Goal: Task Accomplishment & Management: Manage account settings

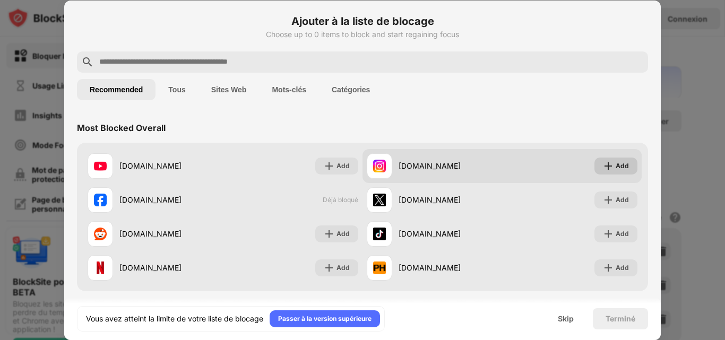
click at [603, 171] on img at bounding box center [608, 166] width 11 height 11
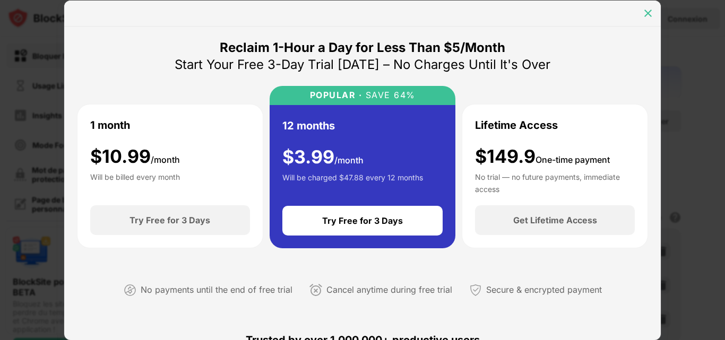
click at [646, 16] on img at bounding box center [647, 13] width 11 height 11
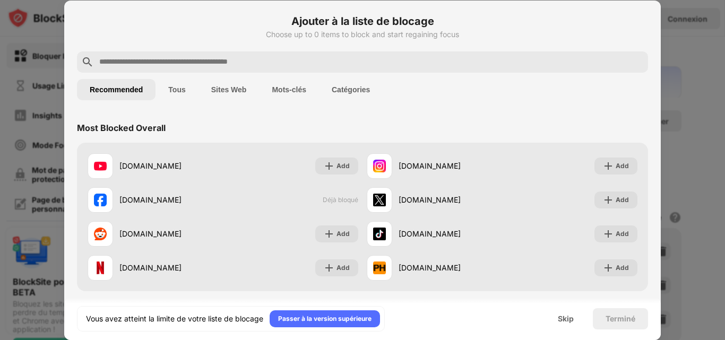
click at [164, 89] on button "Tous" at bounding box center [176, 89] width 42 height 21
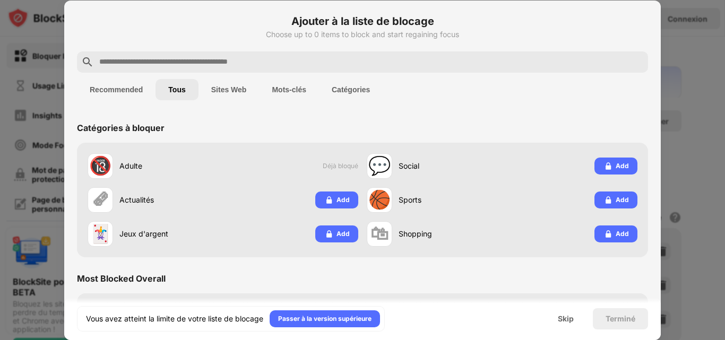
click at [213, 88] on button "Sites Web" at bounding box center [228, 89] width 61 height 21
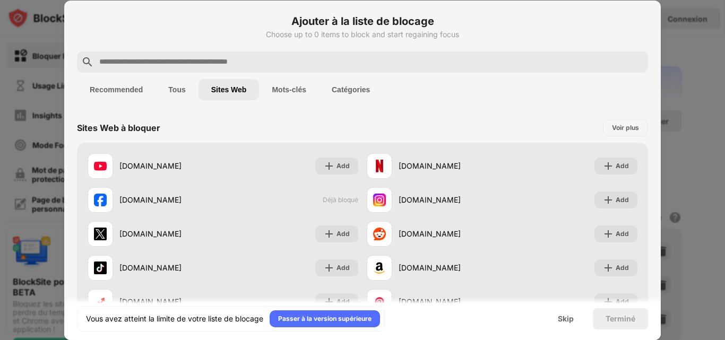
click at [276, 92] on button "Mots-clés" at bounding box center [289, 89] width 60 height 21
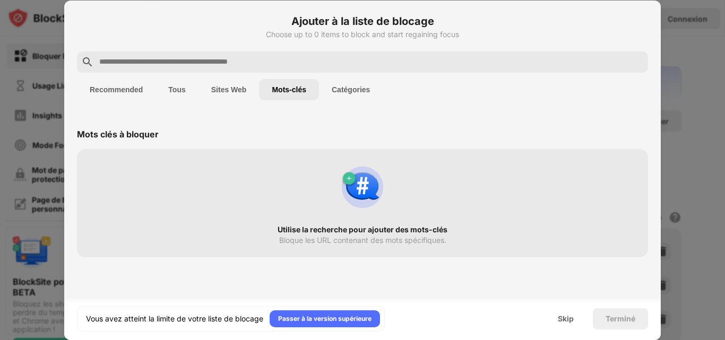
click at [329, 91] on button "Catégories" at bounding box center [351, 89] width 64 height 21
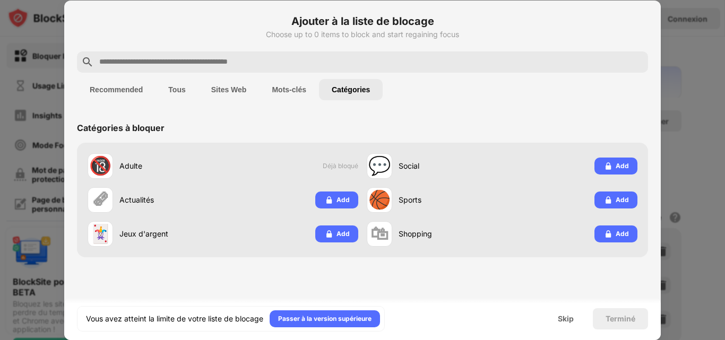
drag, startPoint x: 294, startPoint y: 90, endPoint x: 236, endPoint y: 88, distance: 57.9
click at [236, 88] on div "Recommended Tous Sites Web Mots-clés Catégories" at bounding box center [230, 89] width 306 height 21
click at [236, 88] on button "Sites Web" at bounding box center [228, 89] width 61 height 21
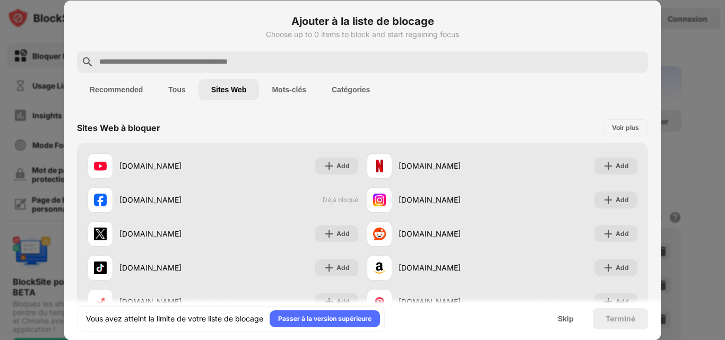
click at [651, 156] on div "Sites Web à bloquer Voir plus youtube.com Add netflix.com Add facebook.com Déjà…" at bounding box center [362, 306] width 596 height 386
click at [171, 92] on button "Tous" at bounding box center [176, 89] width 42 height 21
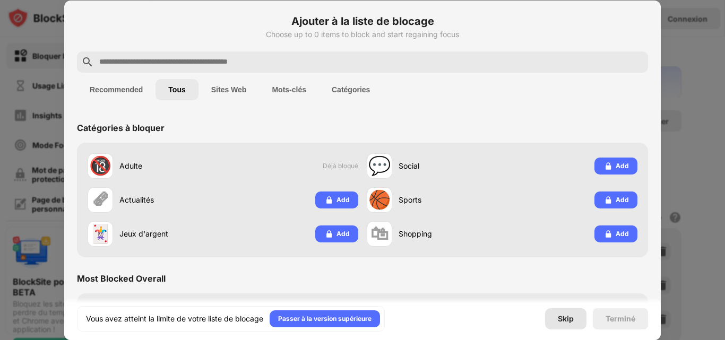
click at [563, 317] on div "Skip" at bounding box center [565, 319] width 16 height 8
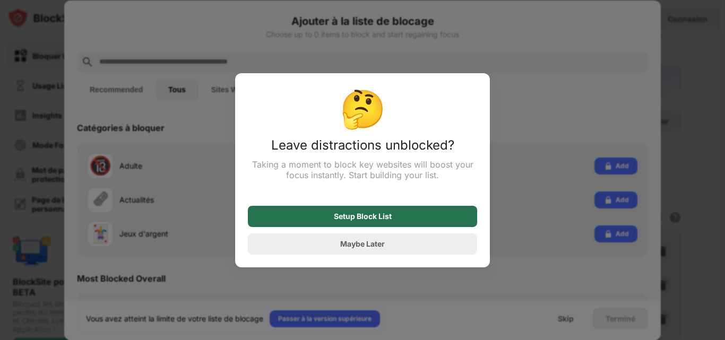
click at [385, 223] on div "Setup Block List" at bounding box center [362, 216] width 229 height 21
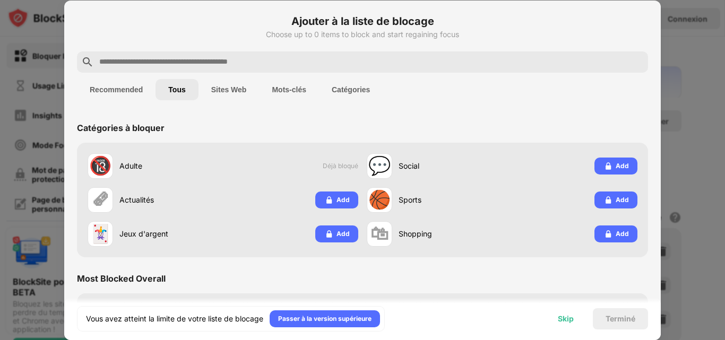
click at [569, 327] on div "Skip" at bounding box center [565, 318] width 41 height 21
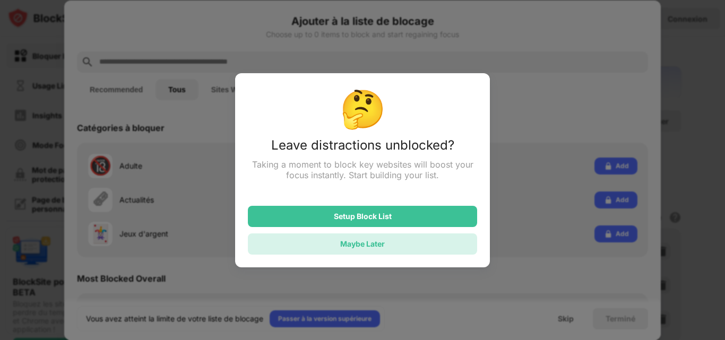
click at [377, 255] on div "Maybe Later" at bounding box center [362, 243] width 229 height 21
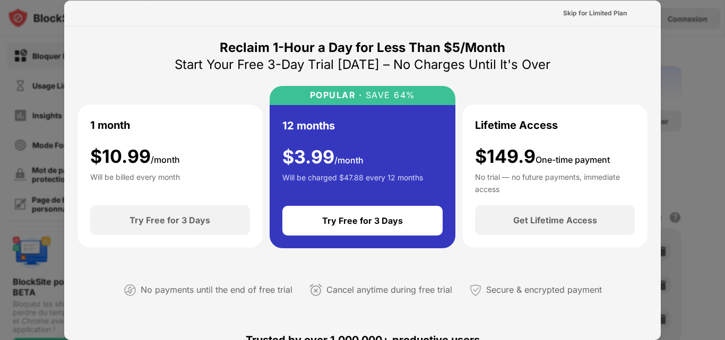
click at [711, 74] on div at bounding box center [362, 170] width 725 height 340
click at [683, 79] on div at bounding box center [362, 170] width 725 height 340
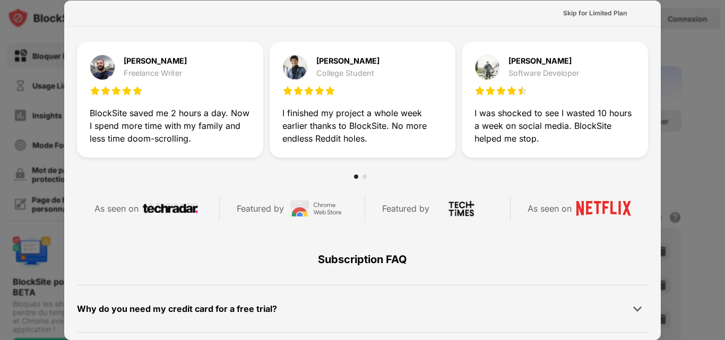
scroll to position [305, 0]
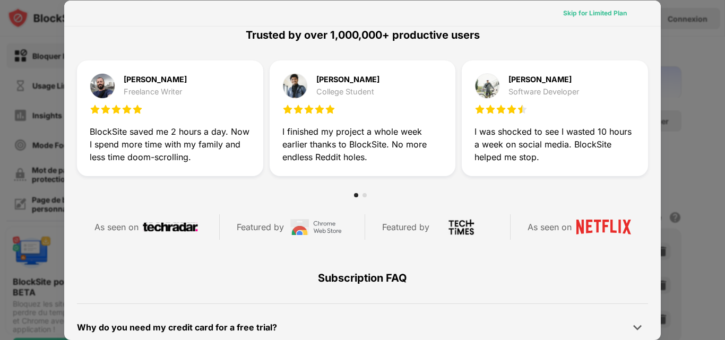
click at [595, 15] on div "Skip for Limited Plan" at bounding box center [595, 13] width 64 height 11
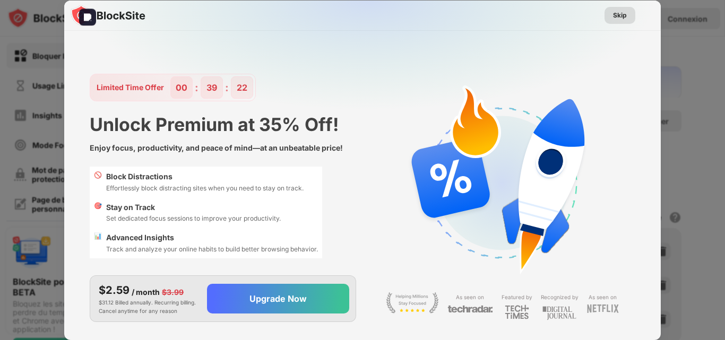
scroll to position [0, 0]
click at [607, 15] on div "Skip" at bounding box center [619, 15] width 31 height 17
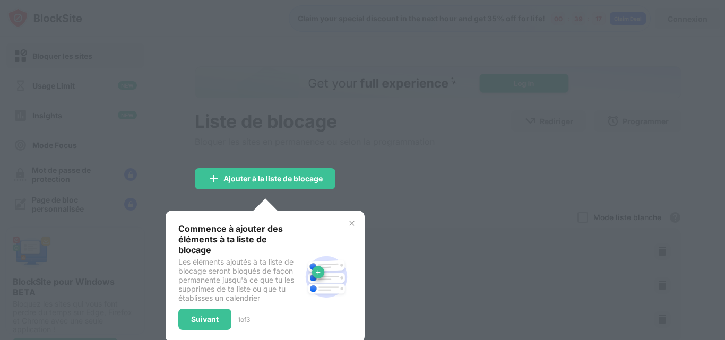
click at [352, 222] on img at bounding box center [351, 223] width 8 height 8
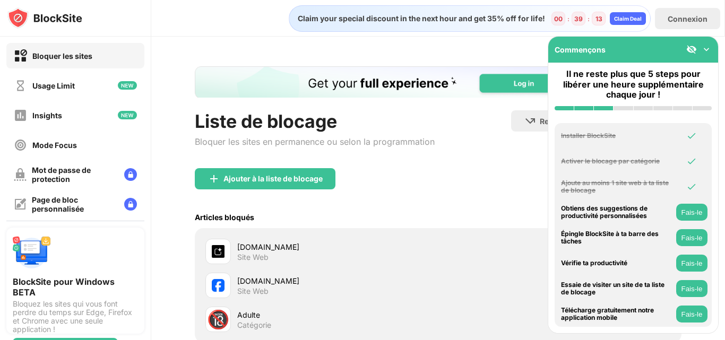
click at [411, 247] on div "aistudio.google.com" at bounding box center [337, 246] width 201 height 11
click at [239, 251] on div "aistudio.google.com" at bounding box center [337, 246] width 201 height 11
click at [220, 253] on img at bounding box center [218, 251] width 13 height 13
click at [707, 45] on img at bounding box center [706, 49] width 11 height 11
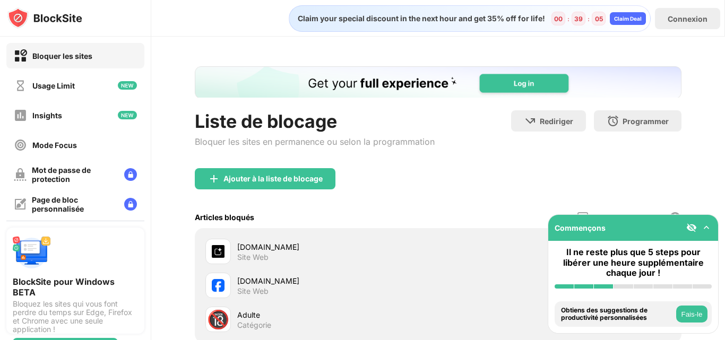
click at [700, 313] on button "Fais-le" at bounding box center [691, 314] width 31 height 17
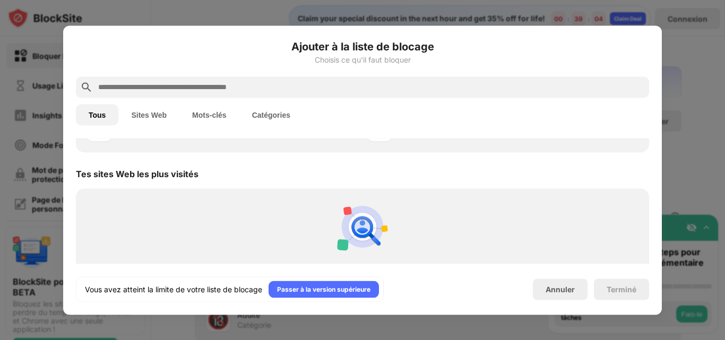
scroll to position [369, 0]
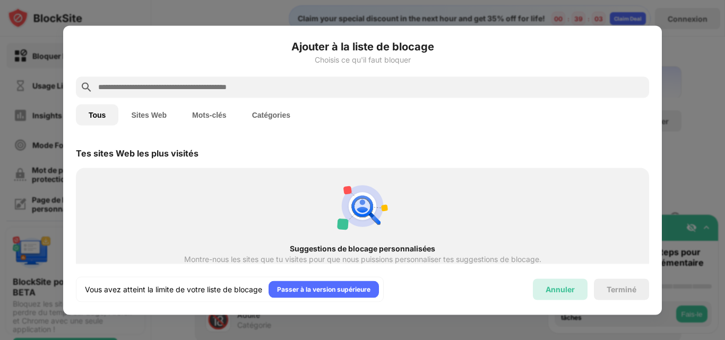
click at [557, 287] on div "Annuler" at bounding box center [559, 289] width 29 height 9
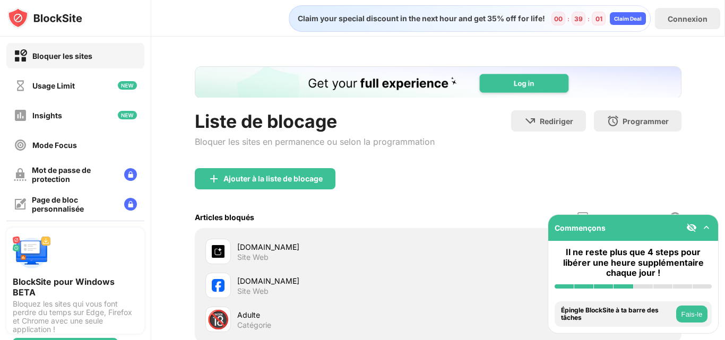
click at [705, 222] on img at bounding box center [706, 227] width 11 height 11
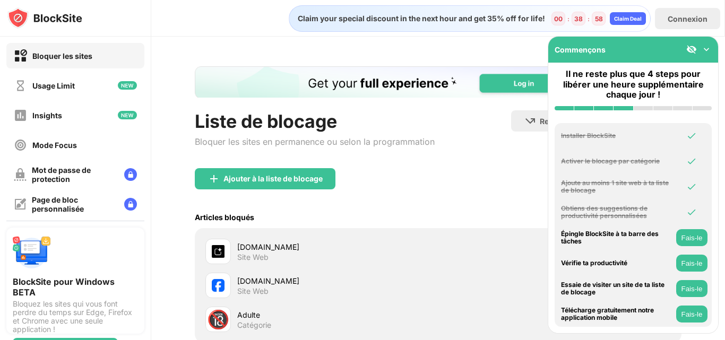
click at [705, 51] on img at bounding box center [706, 49] width 11 height 11
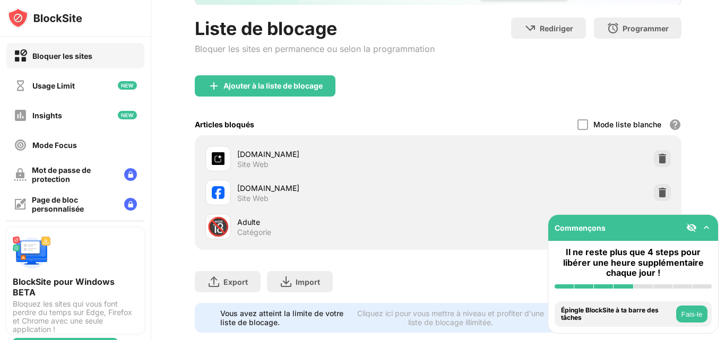
scroll to position [106, 0]
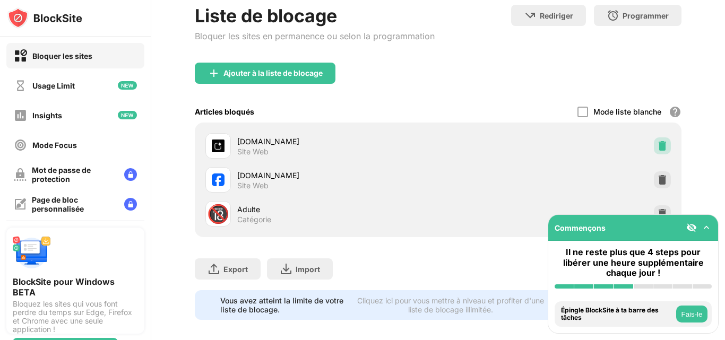
click at [657, 150] on img at bounding box center [662, 146] width 11 height 11
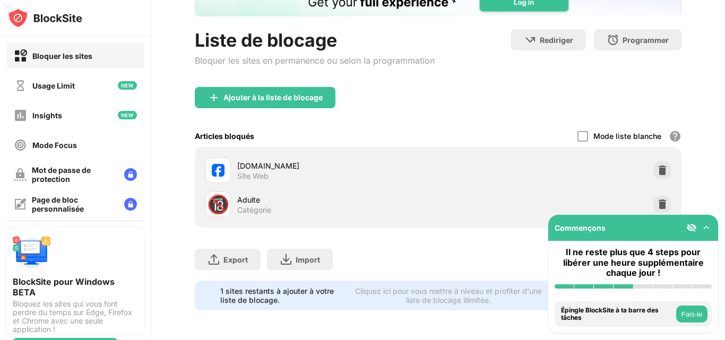
scroll to position [89, 0]
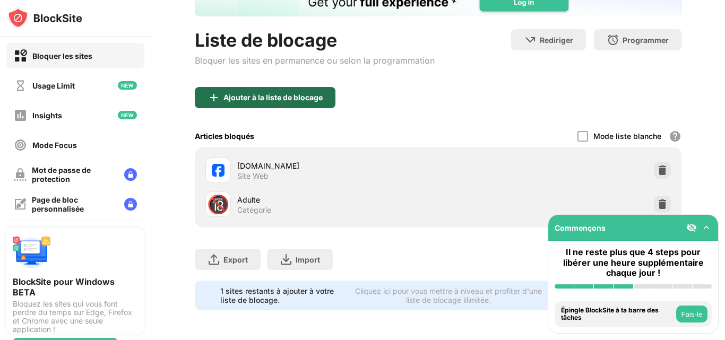
click at [293, 93] on div "Ajouter à la liste de blocage" at bounding box center [272, 97] width 99 height 8
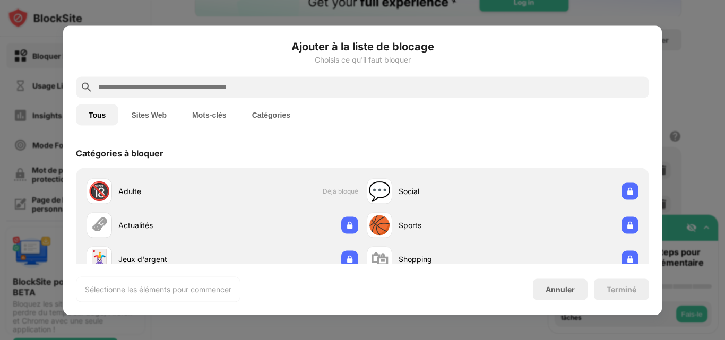
click at [353, 84] on input "text" at bounding box center [370, 87] width 547 height 13
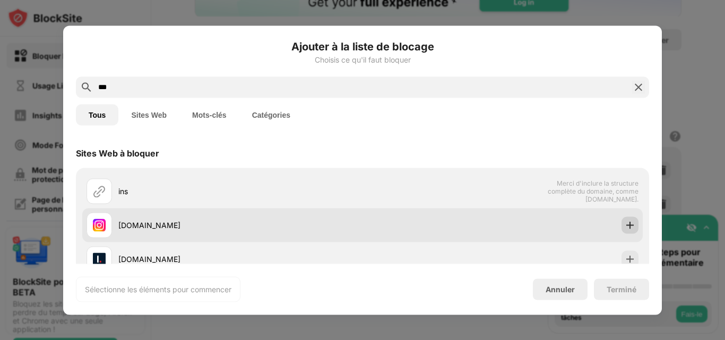
type input "***"
click at [624, 223] on img at bounding box center [629, 225] width 11 height 11
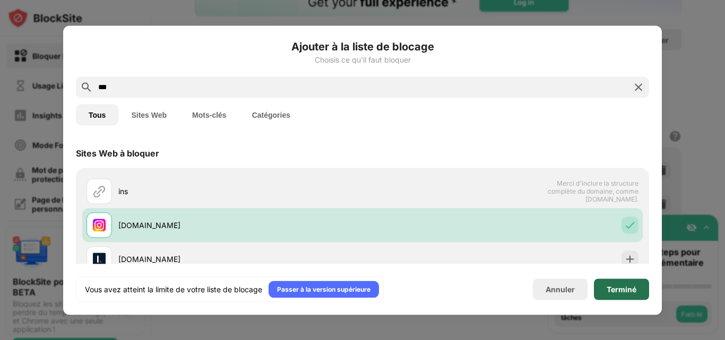
click at [619, 285] on div "Terminé" at bounding box center [621, 289] width 30 height 8
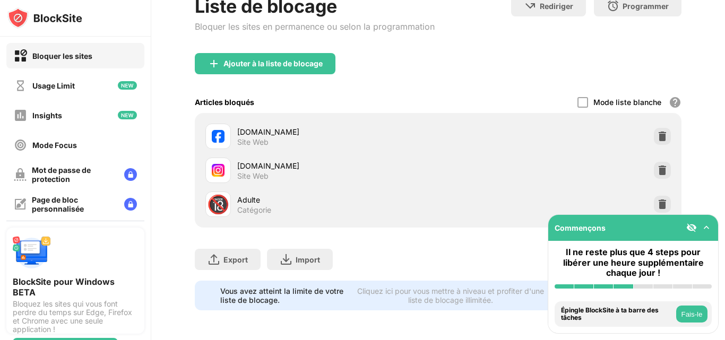
scroll to position [123, 0]
